Goal: Task Accomplishment & Management: Manage account settings

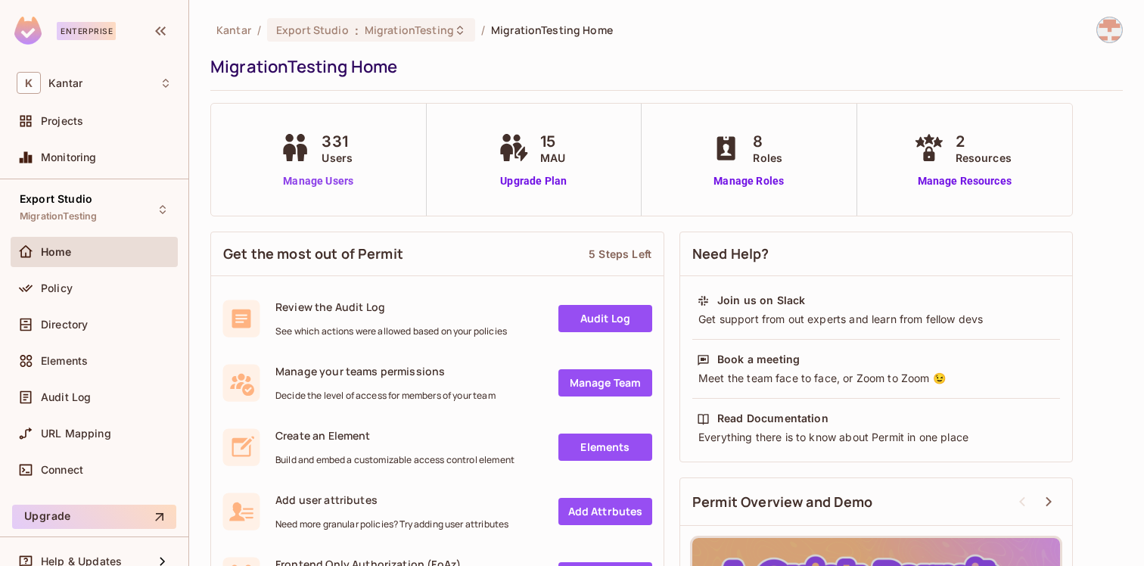
click at [324, 187] on link "Manage Users" at bounding box center [318, 181] width 84 height 16
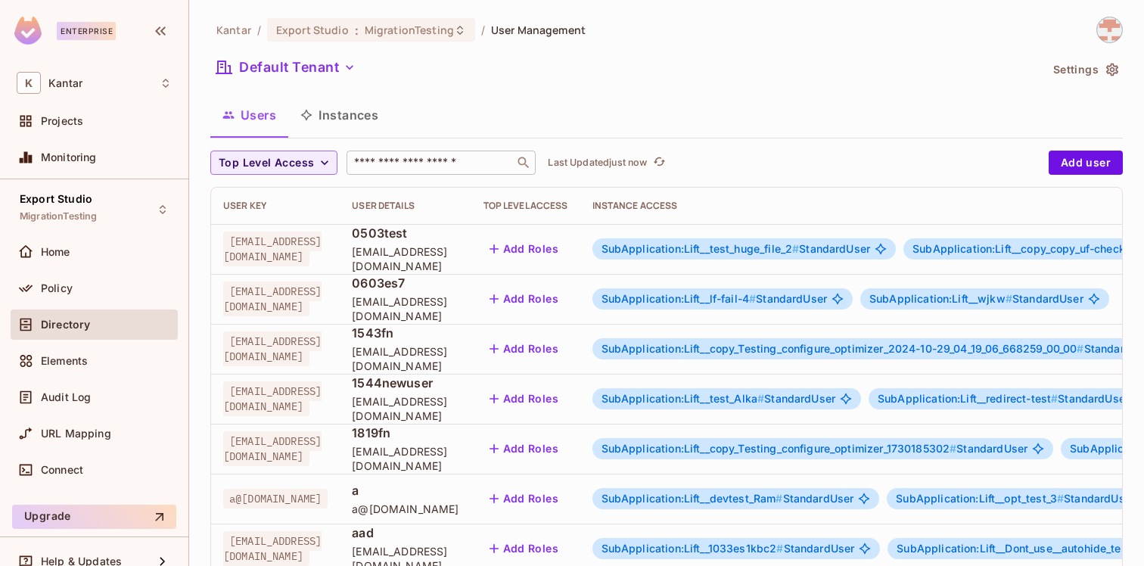
click at [417, 161] on input "text" at bounding box center [430, 162] width 159 height 15
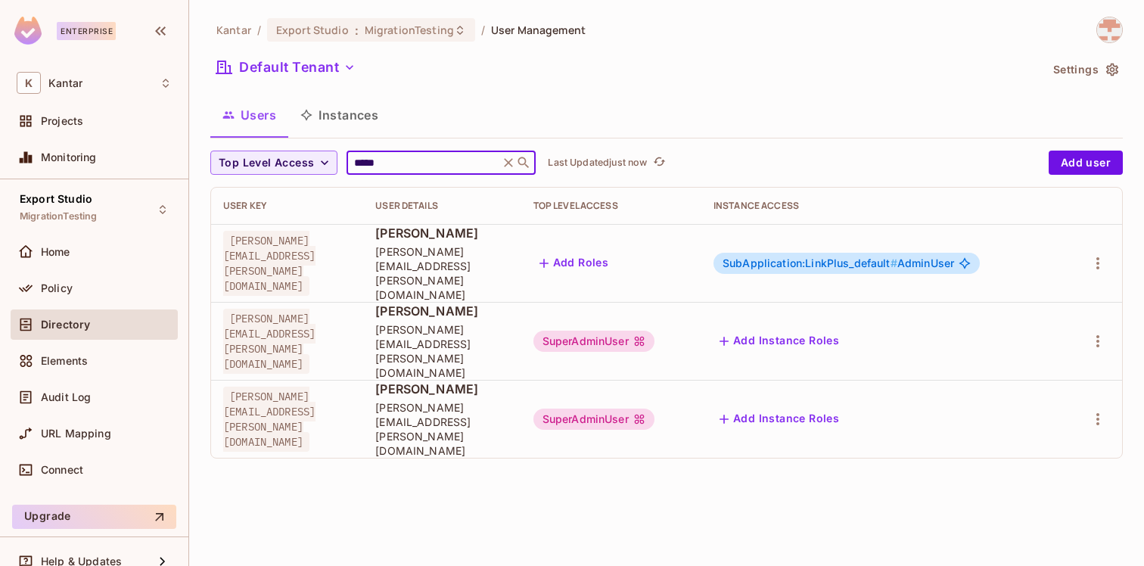
type input "*****"
